Goal: Find specific page/section: Find specific page/section

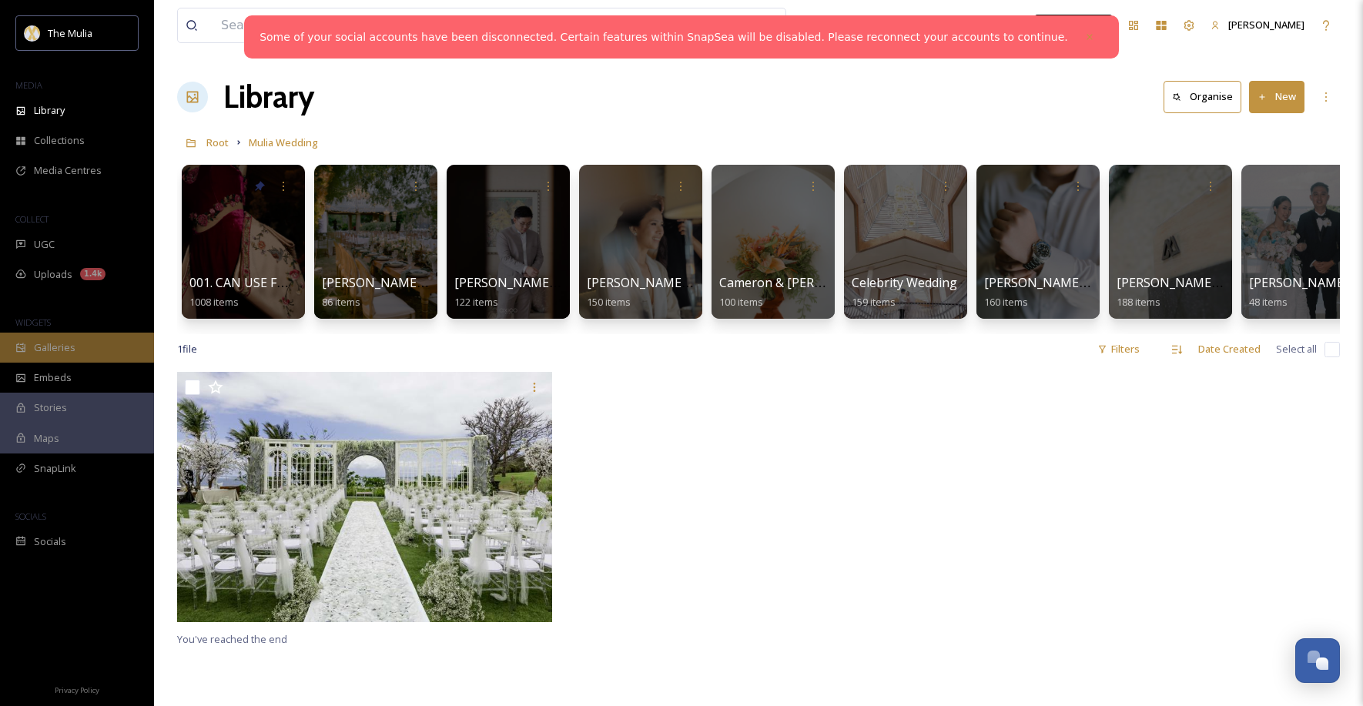
click at [91, 344] on div "Galleries" at bounding box center [77, 348] width 154 height 30
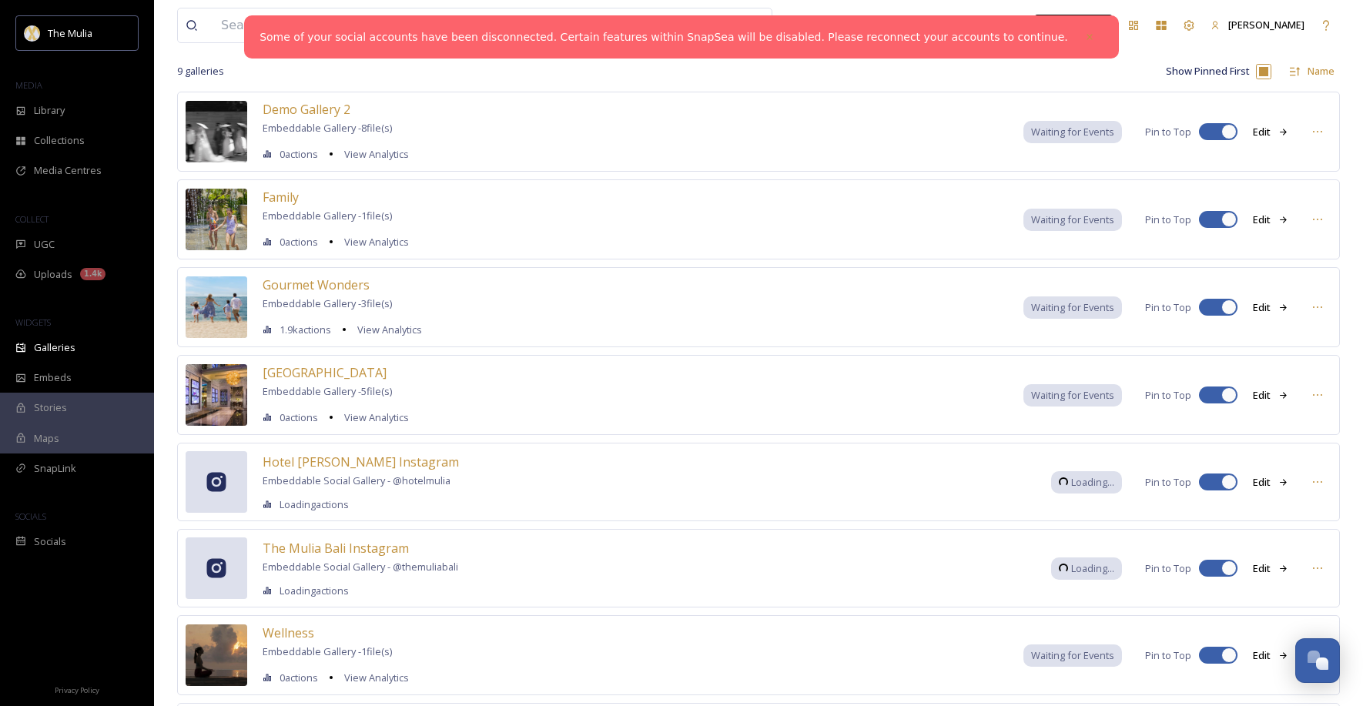
scroll to position [294, 0]
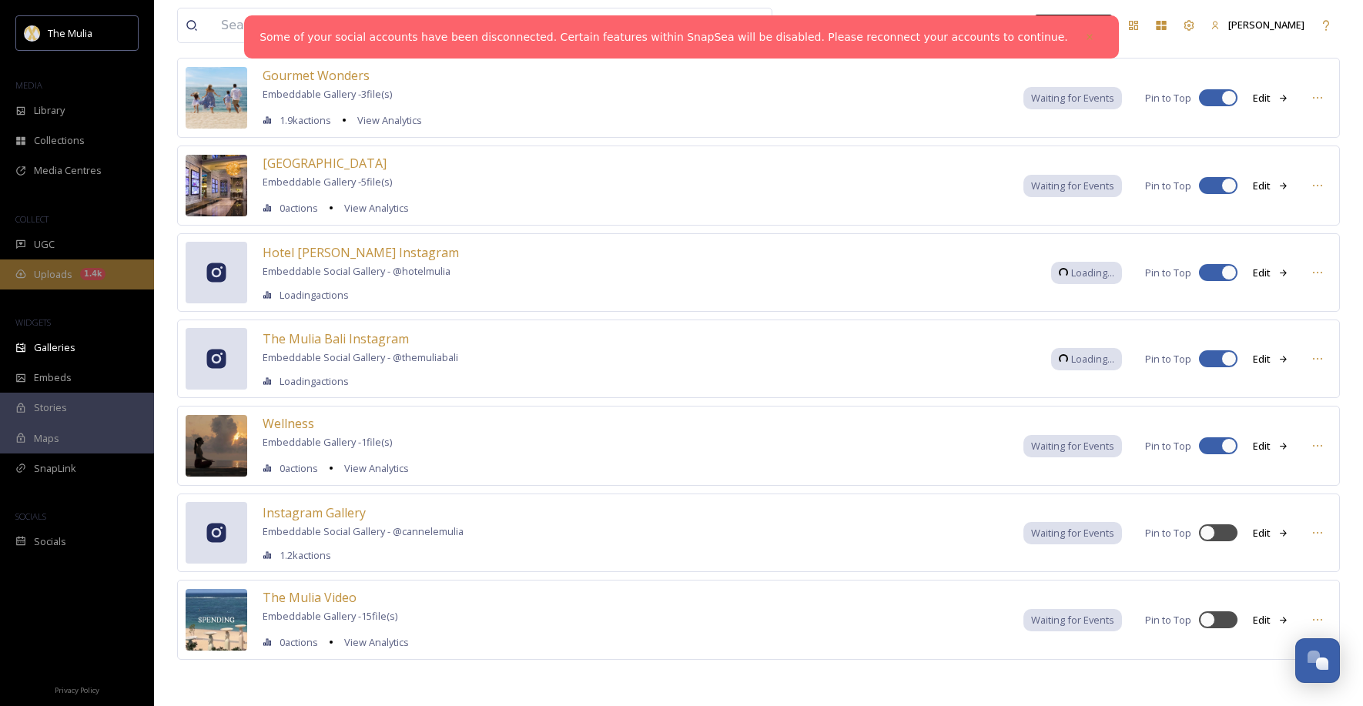
click at [49, 267] on span "Uploads" at bounding box center [53, 274] width 39 height 15
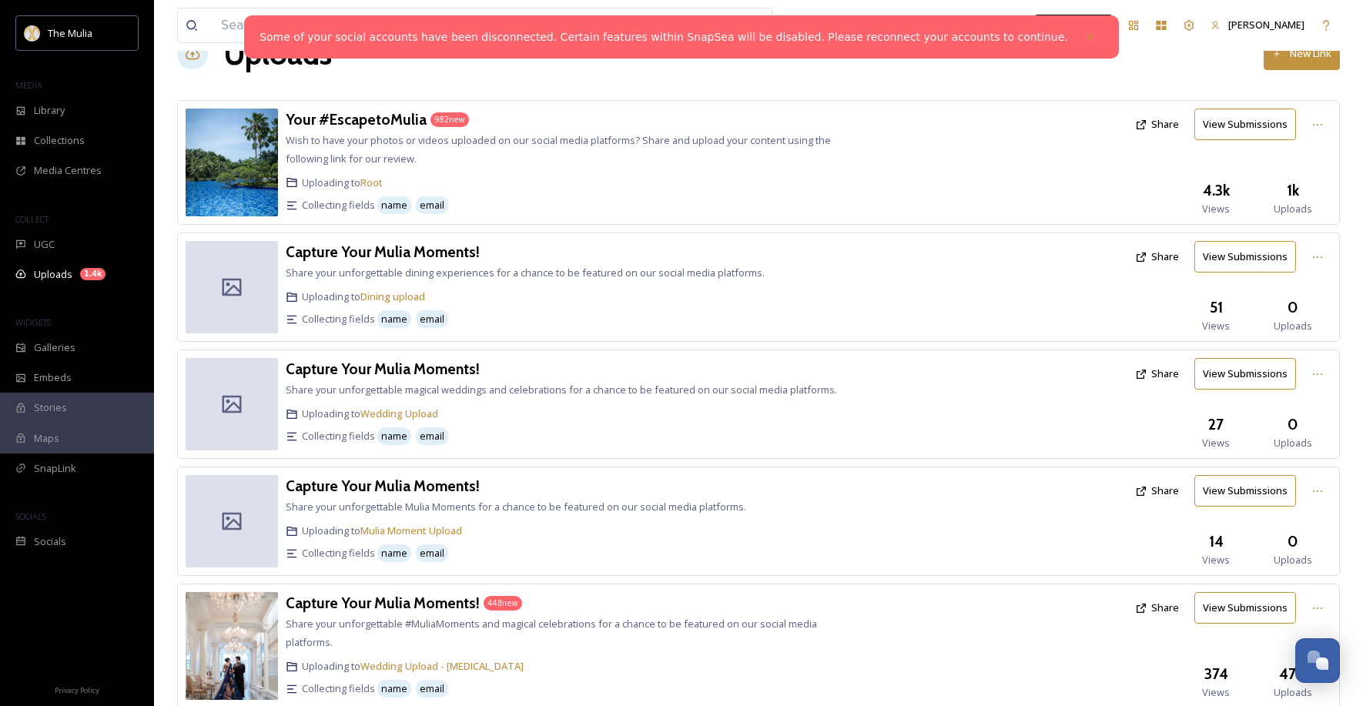
scroll to position [92, 0]
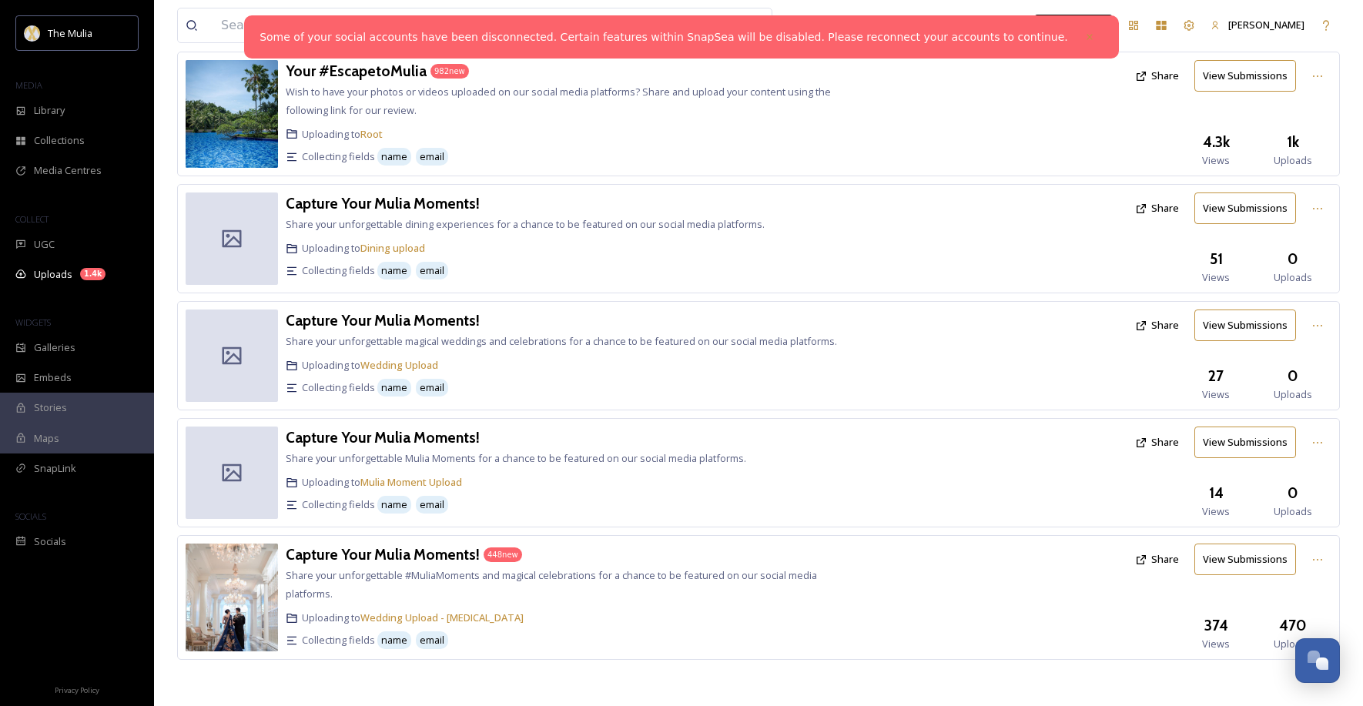
click at [1087, 39] on icon at bounding box center [1089, 36] width 5 height 5
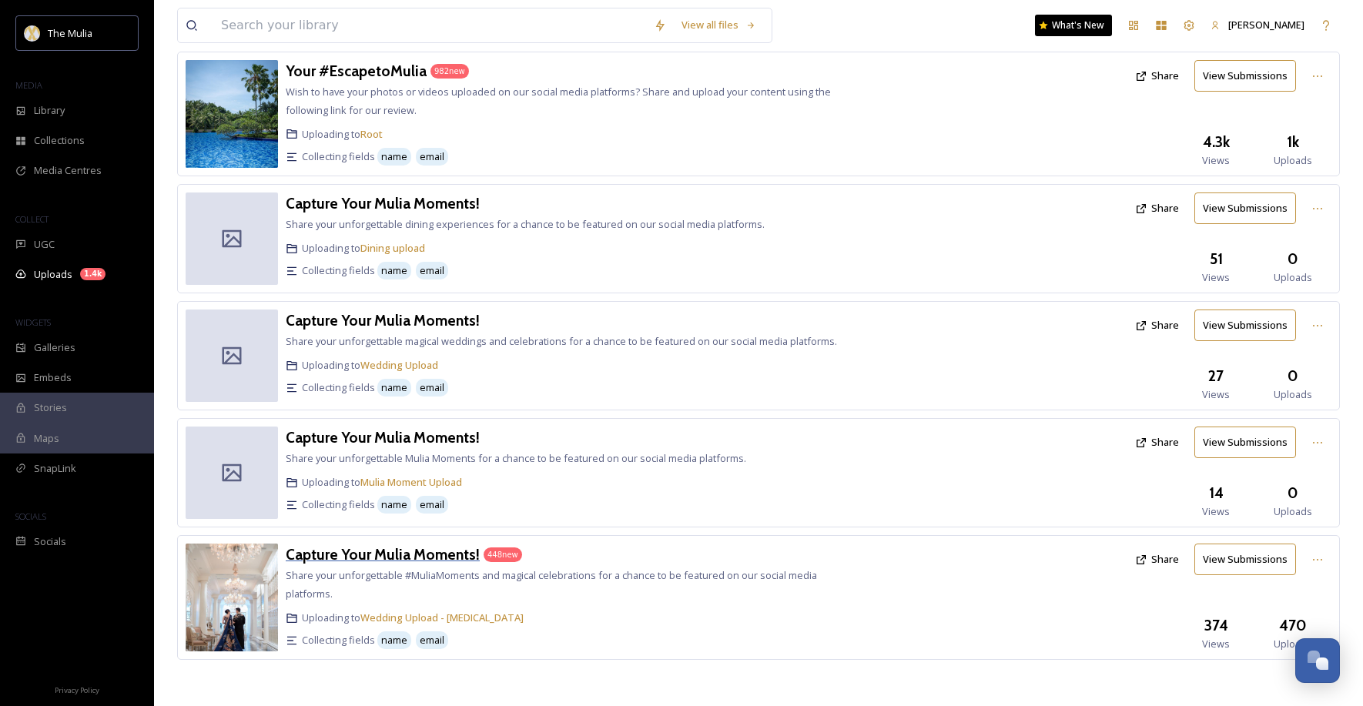
click at [427, 552] on h3 "Capture Your Mulia Moments!" at bounding box center [383, 554] width 194 height 18
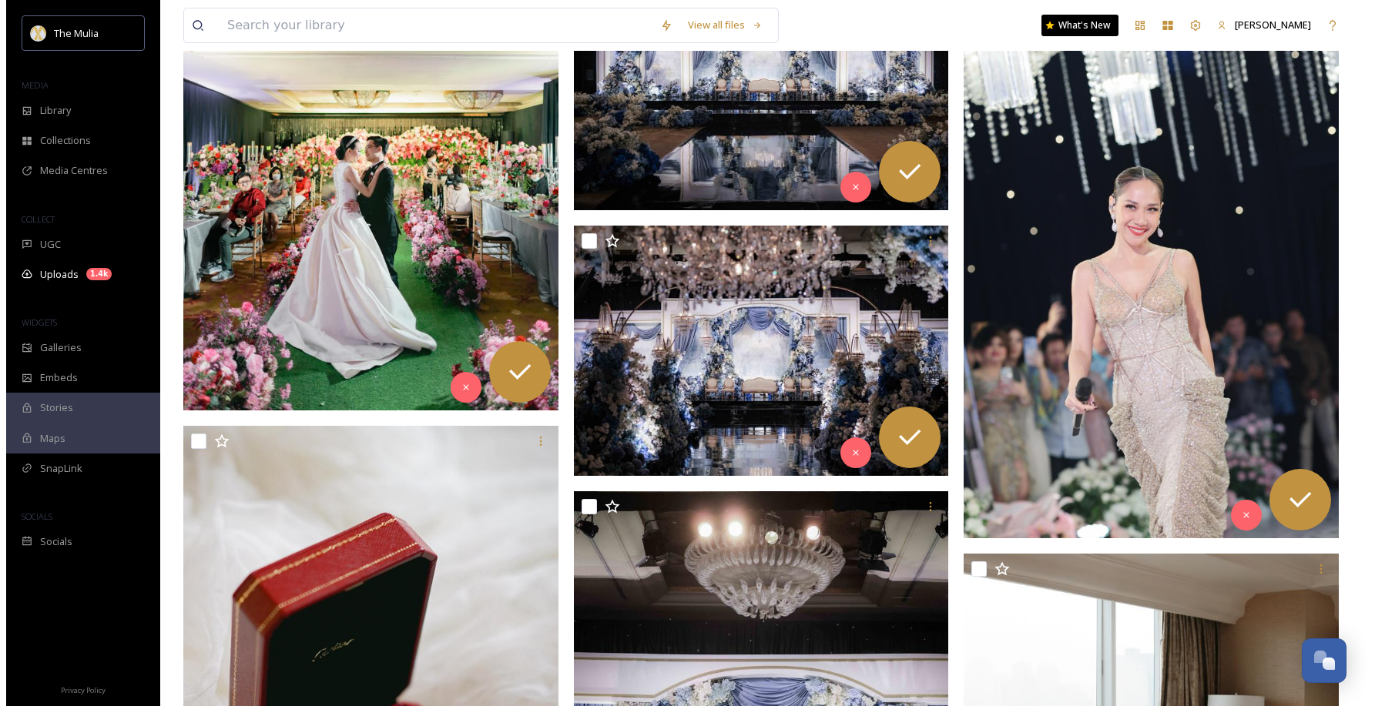
scroll to position [56333, 0]
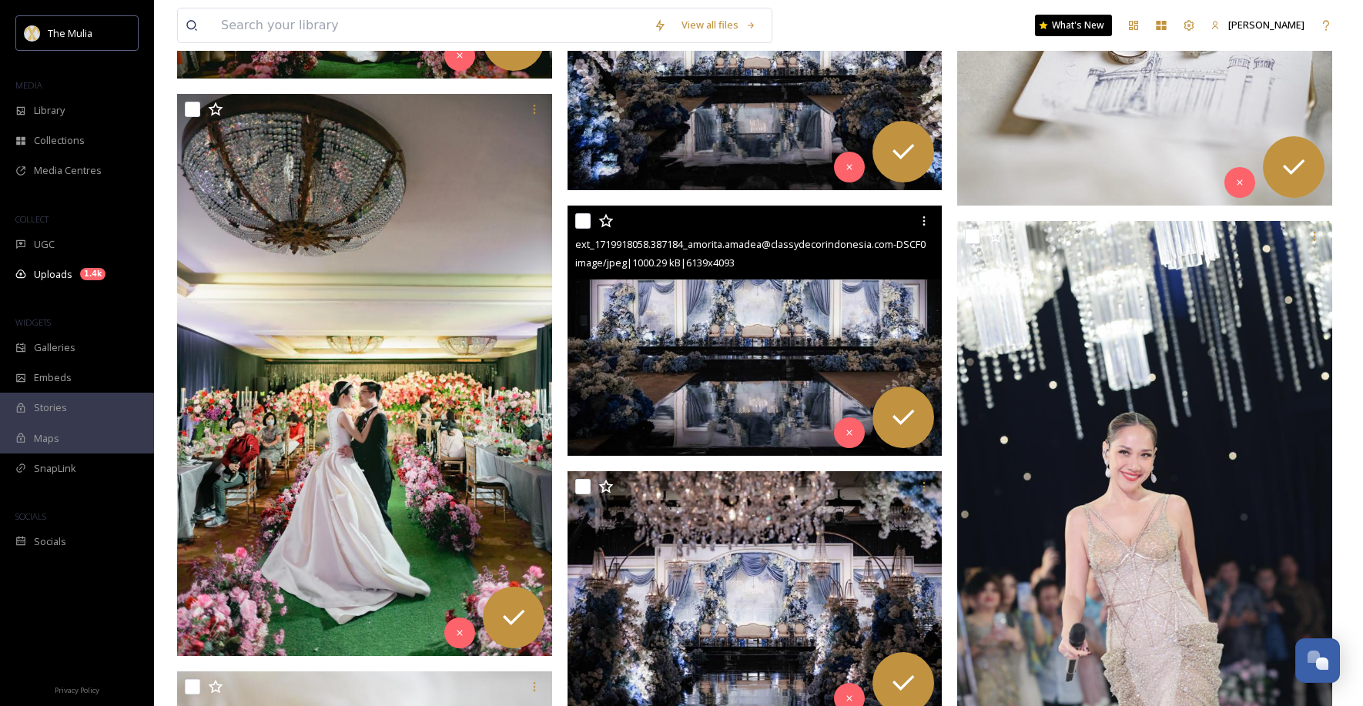
click at [833, 348] on img at bounding box center [755, 331] width 375 height 250
